Goal: Transaction & Acquisition: Purchase product/service

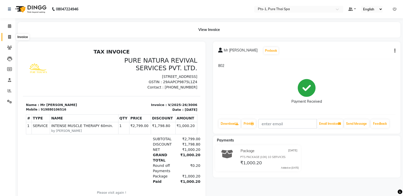
click at [10, 36] on icon at bounding box center [9, 37] width 3 height 4
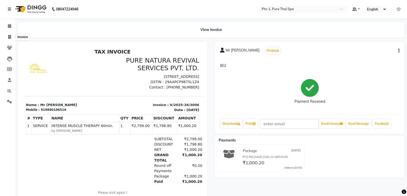
select select "5296"
select select "service"
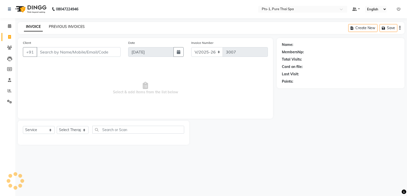
click at [67, 27] on link "PREVIOUS INVOICES" at bounding box center [67, 26] width 36 height 5
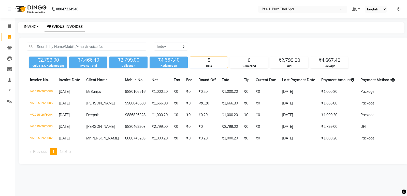
click at [28, 26] on link "INVOICE" at bounding box center [31, 26] width 14 height 5
select select "5296"
select select "service"
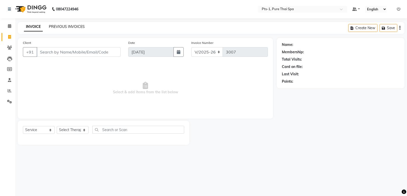
click at [71, 27] on link "PREVIOUS INVOICES" at bounding box center [67, 26] width 36 height 5
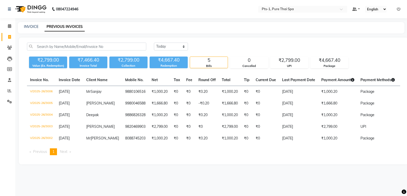
click at [21, 29] on div "INVOICE PREVIOUS INVOICES" at bounding box center [211, 27] width 386 height 11
click at [27, 27] on link "INVOICE" at bounding box center [31, 26] width 14 height 5
select select "service"
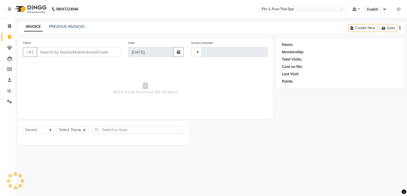
type input "3007"
select select "5296"
click at [55, 26] on link "PREVIOUS INVOICES" at bounding box center [67, 26] width 36 height 5
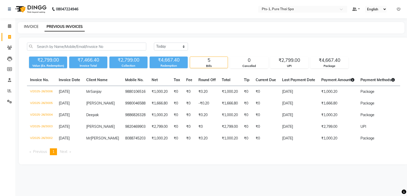
click at [38, 26] on link "INVOICE" at bounding box center [31, 26] width 14 height 5
select select "5296"
select select "service"
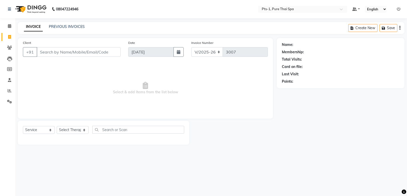
click at [61, 51] on input "Client" at bounding box center [79, 52] width 84 height 10
click at [9, 44] on link "Clients" at bounding box center [8, 48] width 12 height 8
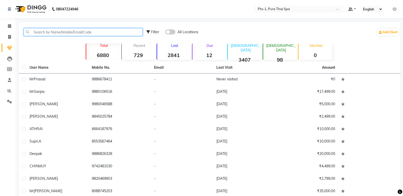
click at [33, 32] on input "text" at bounding box center [83, 32] width 119 height 8
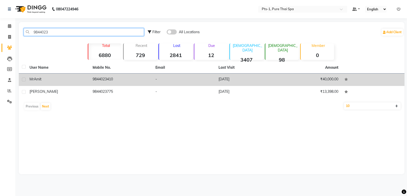
type input "9844023"
click at [93, 86] on td "9844023410" at bounding box center [120, 80] width 63 height 12
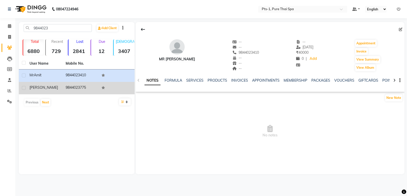
click at [77, 84] on td "9844023775" at bounding box center [81, 88] width 36 height 12
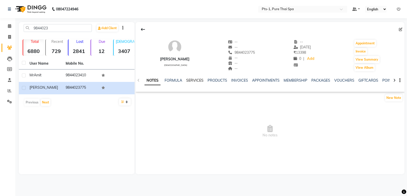
click at [192, 80] on link "SERVICES" at bounding box center [194, 80] width 17 height 5
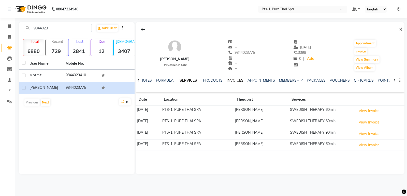
click at [231, 81] on link "INVOICES" at bounding box center [234, 80] width 17 height 5
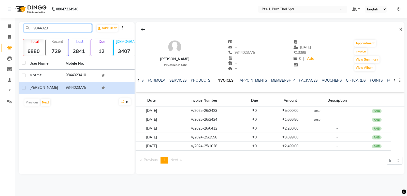
click at [53, 25] on input "9844023" at bounding box center [58, 28] width 68 height 8
drag, startPoint x: 36, startPoint y: 29, endPoint x: 18, endPoint y: 31, distance: 17.4
click at [18, 31] on main "9844023 Add Client Total 6880 Recent 729 Lost 2841 Due 12 [DEMOGRAPHIC_DATA] 34…" at bounding box center [210, 102] width 391 height 160
click at [11, 38] on span at bounding box center [9, 37] width 9 height 6
select select "5296"
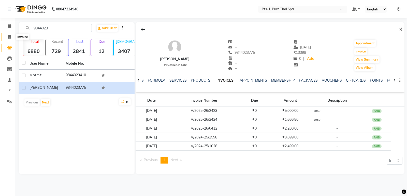
select select "service"
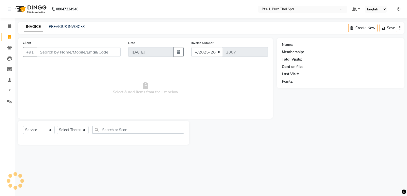
click at [41, 51] on input "Client" at bounding box center [79, 52] width 84 height 10
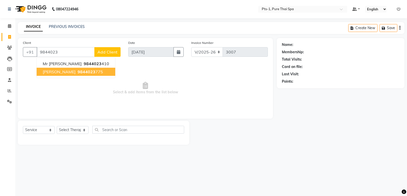
click at [54, 74] on span "[PERSON_NAME]" at bounding box center [59, 71] width 33 height 5
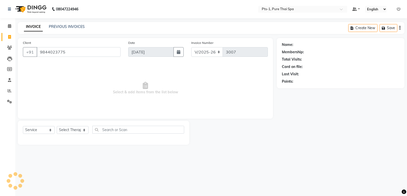
type input "9844023775"
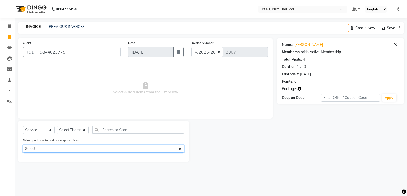
click at [61, 146] on select "Select PTS PACKAGE (5K) 3 SERVICES WITH STEAM" at bounding box center [103, 149] width 161 height 8
select select "1: Object"
click at [23, 145] on select "Select PTS PACKAGE (5K) 3 SERVICES WITH STEAM" at bounding box center [103, 149] width 161 height 8
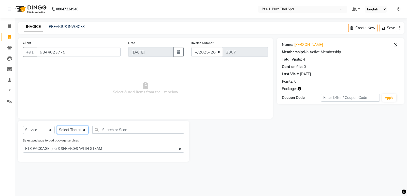
click at [70, 128] on select "Select Therapist [PERSON_NAME] anyone Babu Bela Gia Jeje [PERSON_NAME] [PERSON_…" at bounding box center [73, 130] width 32 height 8
select select "88349"
click at [57, 126] on select "Select Therapist [PERSON_NAME] anyone Babu Bela Gia Jeje [PERSON_NAME] [PERSON_…" at bounding box center [73, 130] width 32 height 8
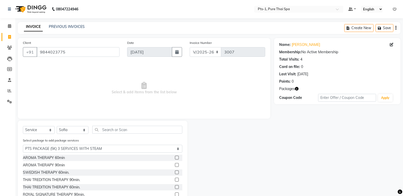
click at [175, 172] on label at bounding box center [177, 173] width 4 height 4
click at [175, 172] on input "checkbox" at bounding box center [176, 172] width 3 height 3
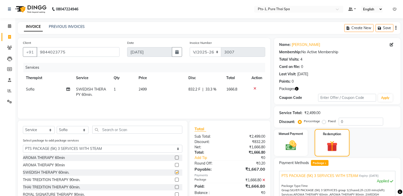
checkbox input "false"
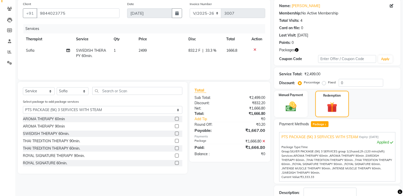
scroll to position [73, 0]
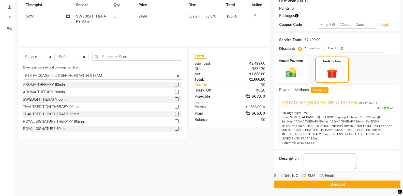
click at [304, 177] on label at bounding box center [304, 177] width 4 height 4
click at [304, 177] on input "checkbox" at bounding box center [303, 176] width 3 height 3
checkbox input "false"
drag, startPoint x: 322, startPoint y: 176, endPoint x: 318, endPoint y: 170, distance: 7.4
click at [322, 176] on label at bounding box center [322, 177] width 4 height 4
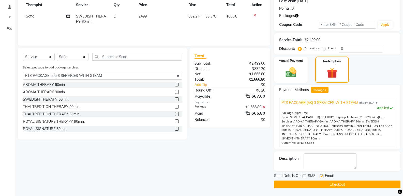
click at [322, 176] on input "checkbox" at bounding box center [321, 176] width 3 height 3
checkbox input "false"
click at [317, 165] on textarea at bounding box center [329, 162] width 53 height 16
type textarea "1059"
click at [328, 184] on button "Checkout" at bounding box center [337, 185] width 126 height 8
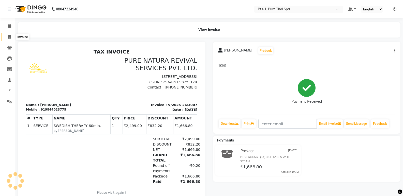
click at [11, 37] on span at bounding box center [9, 37] width 9 height 6
select select "service"
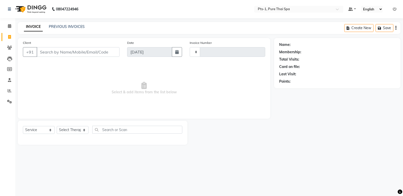
type input "3008"
select select "5296"
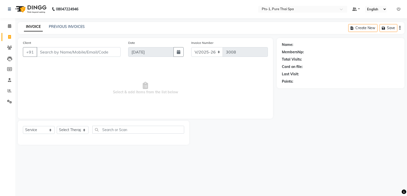
click at [44, 52] on input "Client" at bounding box center [79, 52] width 84 height 10
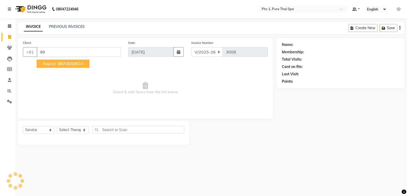
type input "9"
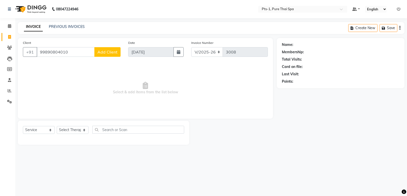
click at [48, 54] on input "99890804010" at bounding box center [66, 52] width 58 height 10
type input "9980804010"
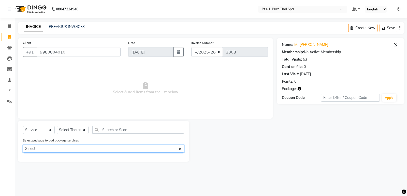
click at [68, 148] on select "Select PTS PACKAGE (10K) 10 SERVICES PTS PACKAGE (10K) 10 SERVICES" at bounding box center [103, 149] width 161 height 8
select select "1: Object"
click at [23, 145] on select "Select PTS PACKAGE (10K) 10 SERVICES PTS PACKAGE (10K) 10 SERVICES" at bounding box center [103, 149] width 161 height 8
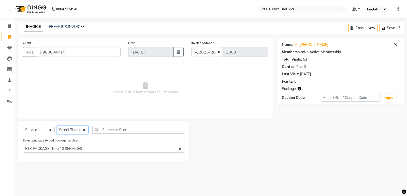
click at [72, 129] on select "Select Therapist [PERSON_NAME] anyone Babu Bela Gia Jeje [PERSON_NAME] [PERSON_…" at bounding box center [73, 130] width 32 height 8
select select "51729"
click at [57, 126] on select "Select Therapist [PERSON_NAME] anyone Babu Bela Gia Jeje [PERSON_NAME] [PERSON_…" at bounding box center [73, 130] width 32 height 8
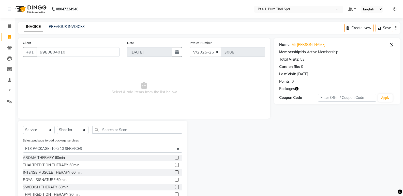
drag, startPoint x: 174, startPoint y: 180, endPoint x: 177, endPoint y: 181, distance: 3.4
click at [175, 180] on label at bounding box center [177, 180] width 4 height 4
click at [175, 180] on input "checkbox" at bounding box center [176, 180] width 3 height 3
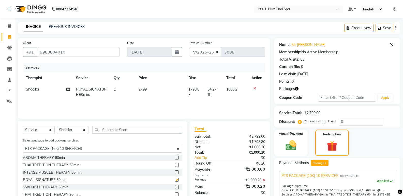
checkbox input "false"
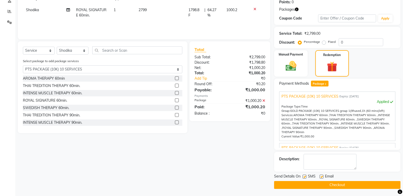
scroll to position [80, 0]
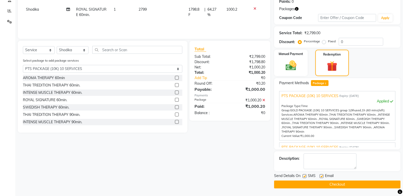
click at [304, 176] on label at bounding box center [304, 177] width 4 height 4
click at [304, 176] on input "checkbox" at bounding box center [303, 176] width 3 height 3
checkbox input "false"
click at [321, 176] on label at bounding box center [322, 177] width 4 height 4
click at [321, 176] on input "checkbox" at bounding box center [321, 176] width 3 height 3
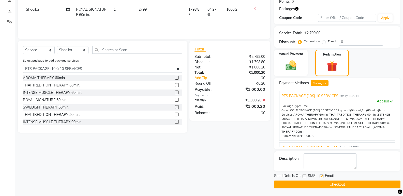
checkbox input "false"
click at [326, 162] on textarea at bounding box center [329, 162] width 53 height 16
type textarea "907"
click at [339, 186] on button "Checkout" at bounding box center [337, 185] width 126 height 8
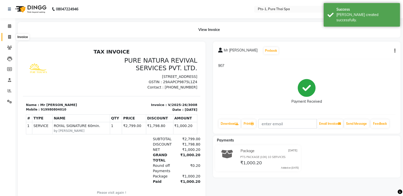
click at [9, 36] on icon at bounding box center [9, 37] width 3 height 4
select select "service"
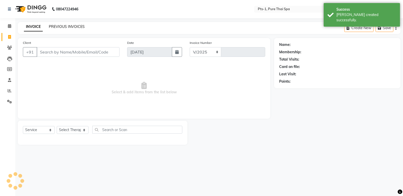
select select "5296"
type input "3009"
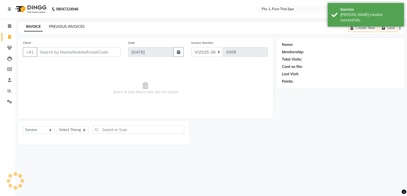
click at [55, 26] on link "PREVIOUS INVOICES" at bounding box center [67, 26] width 36 height 5
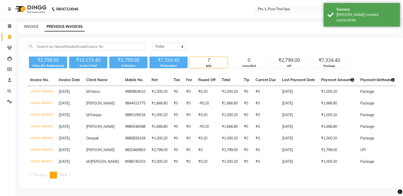
click at [28, 27] on link "INVOICE" at bounding box center [31, 26] width 14 height 5
select select "5296"
select select "service"
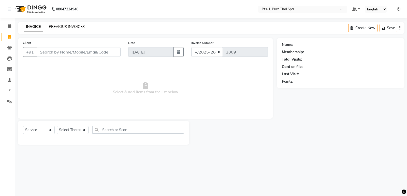
click at [60, 28] on link "PREVIOUS INVOICES" at bounding box center [67, 26] width 36 height 5
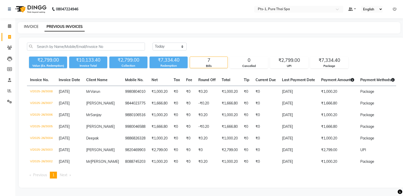
click at [32, 28] on link "INVOICE" at bounding box center [31, 26] width 14 height 5
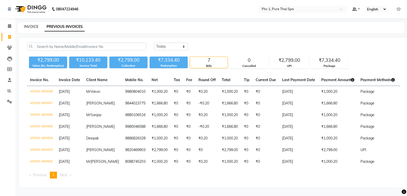
select select "5296"
select select "service"
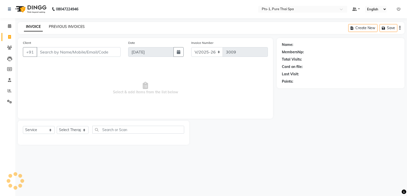
click at [69, 27] on link "PREVIOUS INVOICES" at bounding box center [67, 26] width 36 height 5
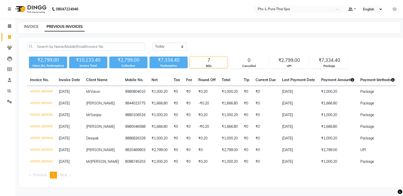
click at [35, 28] on link "INVOICE" at bounding box center [31, 26] width 14 height 5
select select "service"
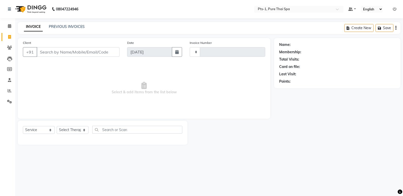
type input "3009"
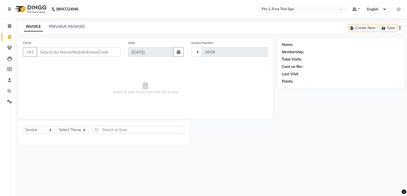
select select "5296"
click at [67, 28] on link "PREVIOUS INVOICES" at bounding box center [67, 26] width 36 height 5
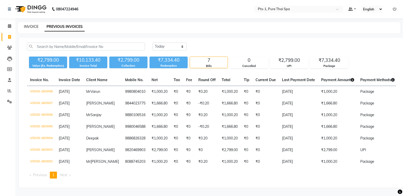
click at [32, 28] on link "INVOICE" at bounding box center [31, 26] width 14 height 5
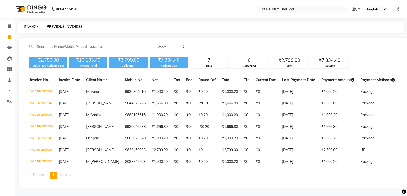
select select "5296"
select select "service"
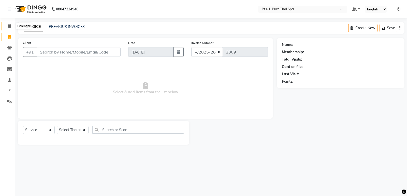
click at [11, 25] on span at bounding box center [9, 26] width 9 height 6
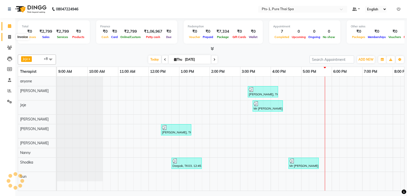
click at [10, 37] on icon at bounding box center [9, 37] width 3 height 4
select select "5296"
select select "service"
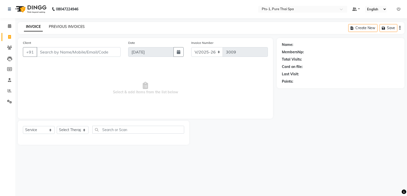
click at [54, 25] on link "PREVIOUS INVOICES" at bounding box center [67, 26] width 36 height 5
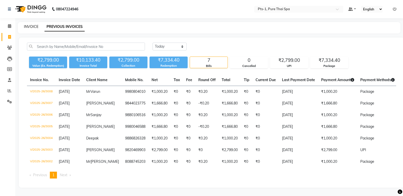
click at [29, 27] on link "INVOICE" at bounding box center [31, 26] width 14 height 5
select select "service"
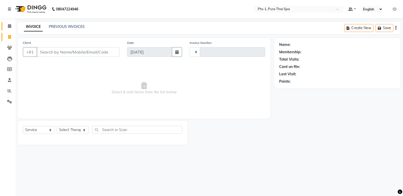
type input "3009"
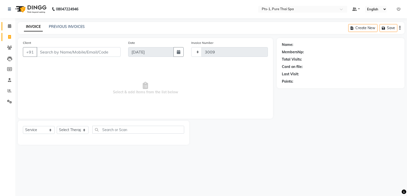
select select "5296"
click at [59, 27] on link "PREVIOUS INVOICES" at bounding box center [67, 26] width 36 height 5
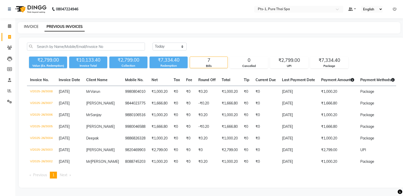
click at [34, 28] on link "INVOICE" at bounding box center [31, 26] width 14 height 5
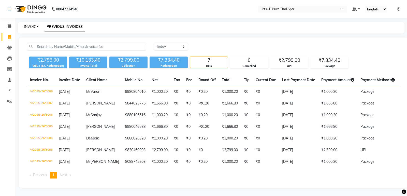
select select "5296"
select select "service"
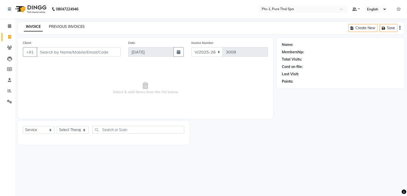
click at [58, 26] on link "PREVIOUS INVOICES" at bounding box center [67, 26] width 36 height 5
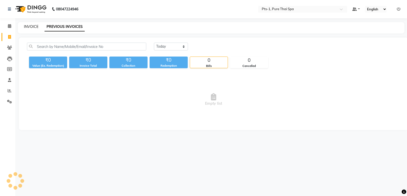
click at [36, 27] on link "INVOICE" at bounding box center [31, 26] width 14 height 5
select select "5296"
select select "service"
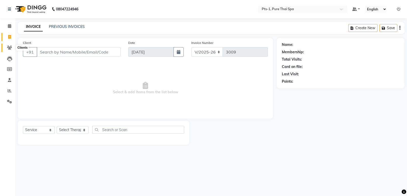
click at [10, 48] on icon at bounding box center [9, 48] width 5 height 4
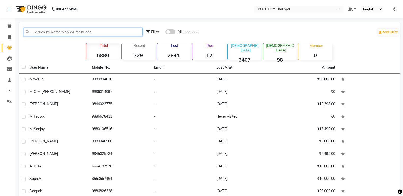
click at [32, 30] on input "text" at bounding box center [83, 32] width 119 height 8
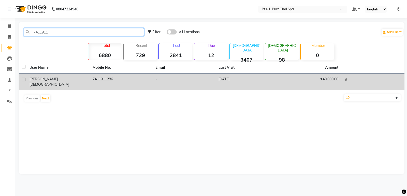
type input "7411911"
click at [130, 86] on td "7411911286" at bounding box center [120, 82] width 63 height 17
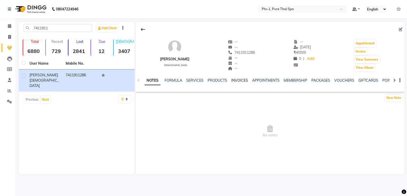
click at [242, 83] on link "INVOICES" at bounding box center [239, 80] width 17 height 5
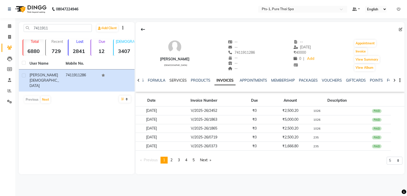
click at [169, 80] on link "SERVICES" at bounding box center [177, 80] width 17 height 5
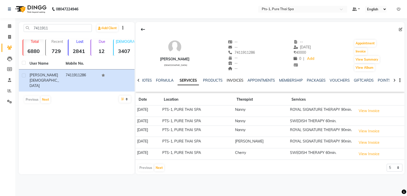
click at [234, 81] on link "INVOICES" at bounding box center [234, 80] width 17 height 5
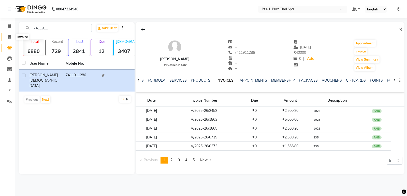
click at [11, 35] on icon at bounding box center [9, 37] width 3 height 4
select select "service"
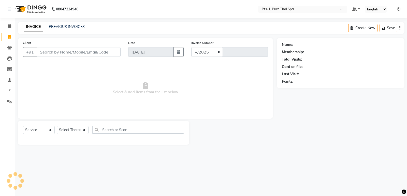
select select "5296"
type input "3009"
click at [71, 27] on link "PREVIOUS INVOICES" at bounding box center [67, 26] width 36 height 5
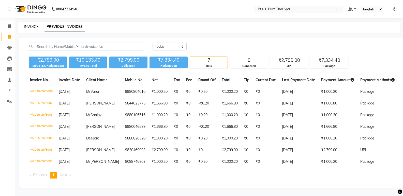
click at [31, 26] on link "INVOICE" at bounding box center [31, 26] width 14 height 5
select select "service"
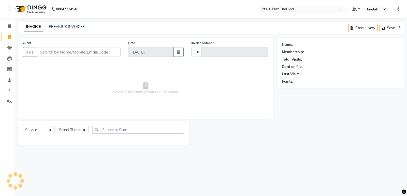
type input "3009"
select select "5296"
click at [55, 28] on link "PREVIOUS INVOICES" at bounding box center [67, 26] width 36 height 5
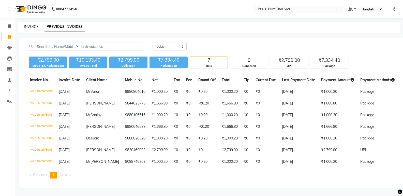
click at [36, 28] on link "INVOICE" at bounding box center [31, 26] width 14 height 5
select select "service"
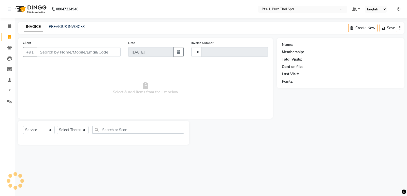
type input "3009"
select select "5296"
click at [62, 27] on link "PREVIOUS INVOICES" at bounding box center [67, 26] width 36 height 5
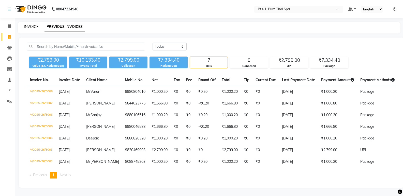
click at [31, 27] on link "INVOICE" at bounding box center [31, 26] width 14 height 5
select select "service"
